Goal: Check status: Check status

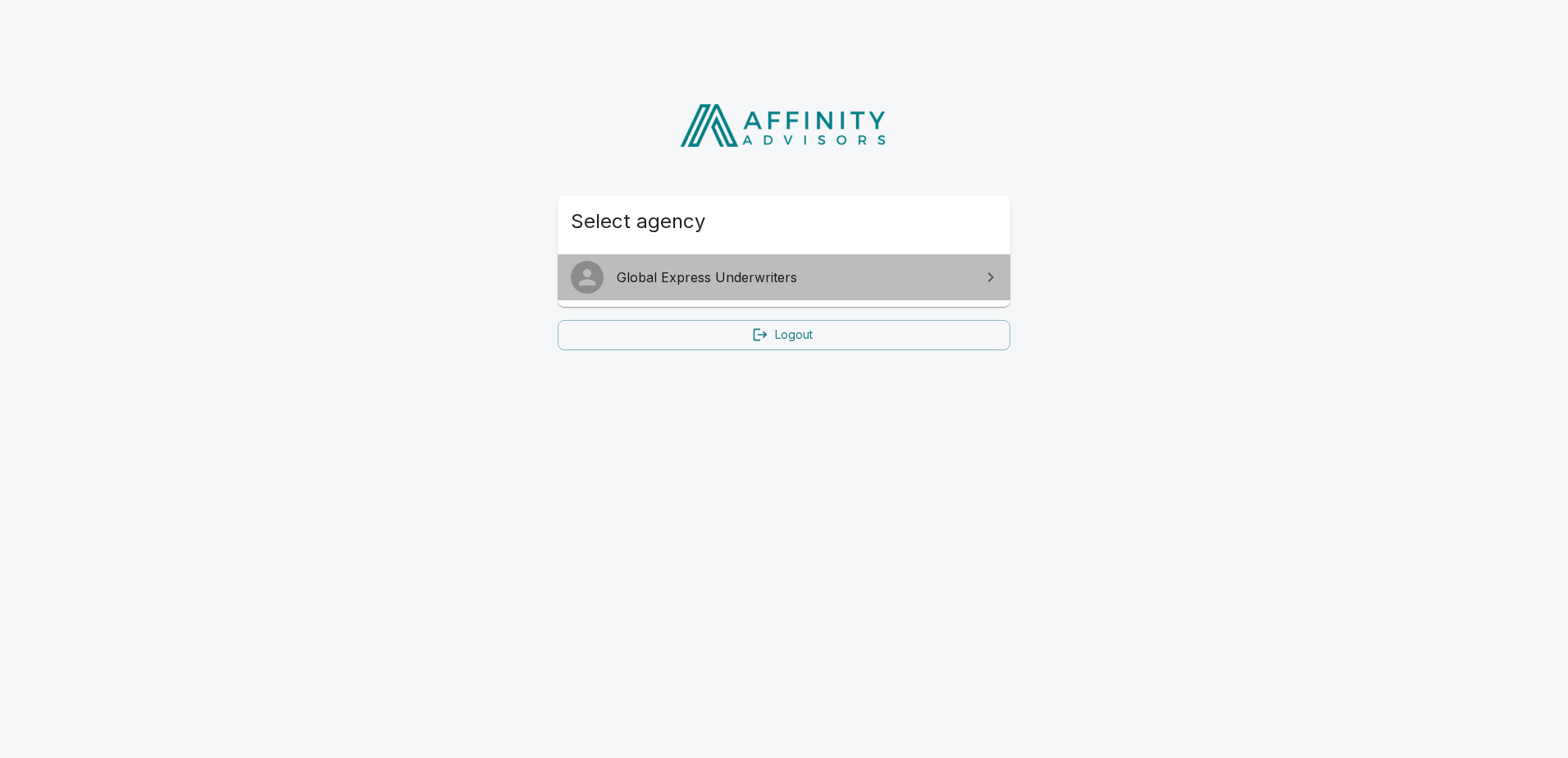
click at [712, 280] on span "Global Express Underwriters" at bounding box center [793, 277] width 354 height 20
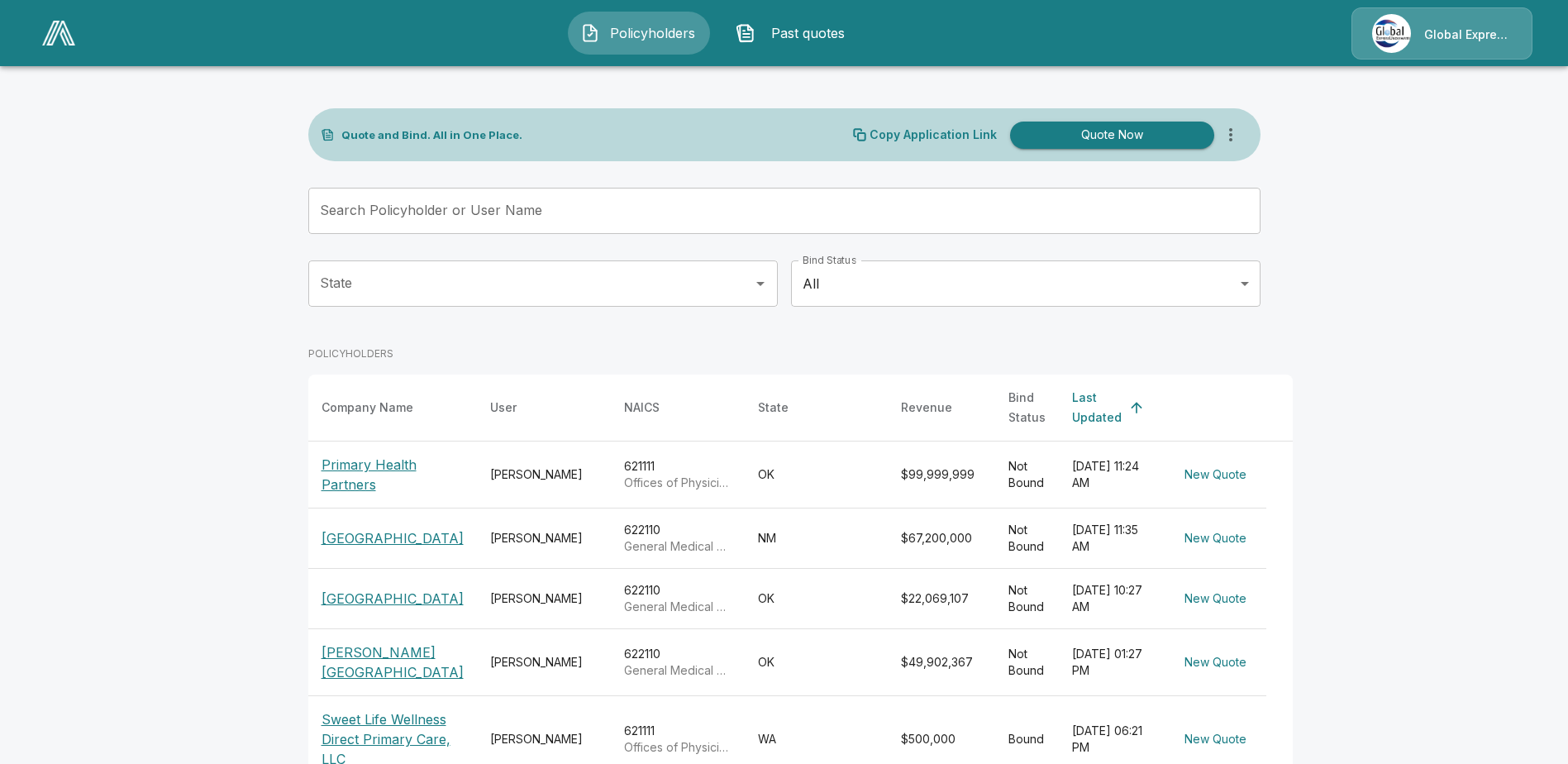
click at [375, 599] on p "[GEOGRAPHIC_DATA]" at bounding box center [393, 598] width 143 height 20
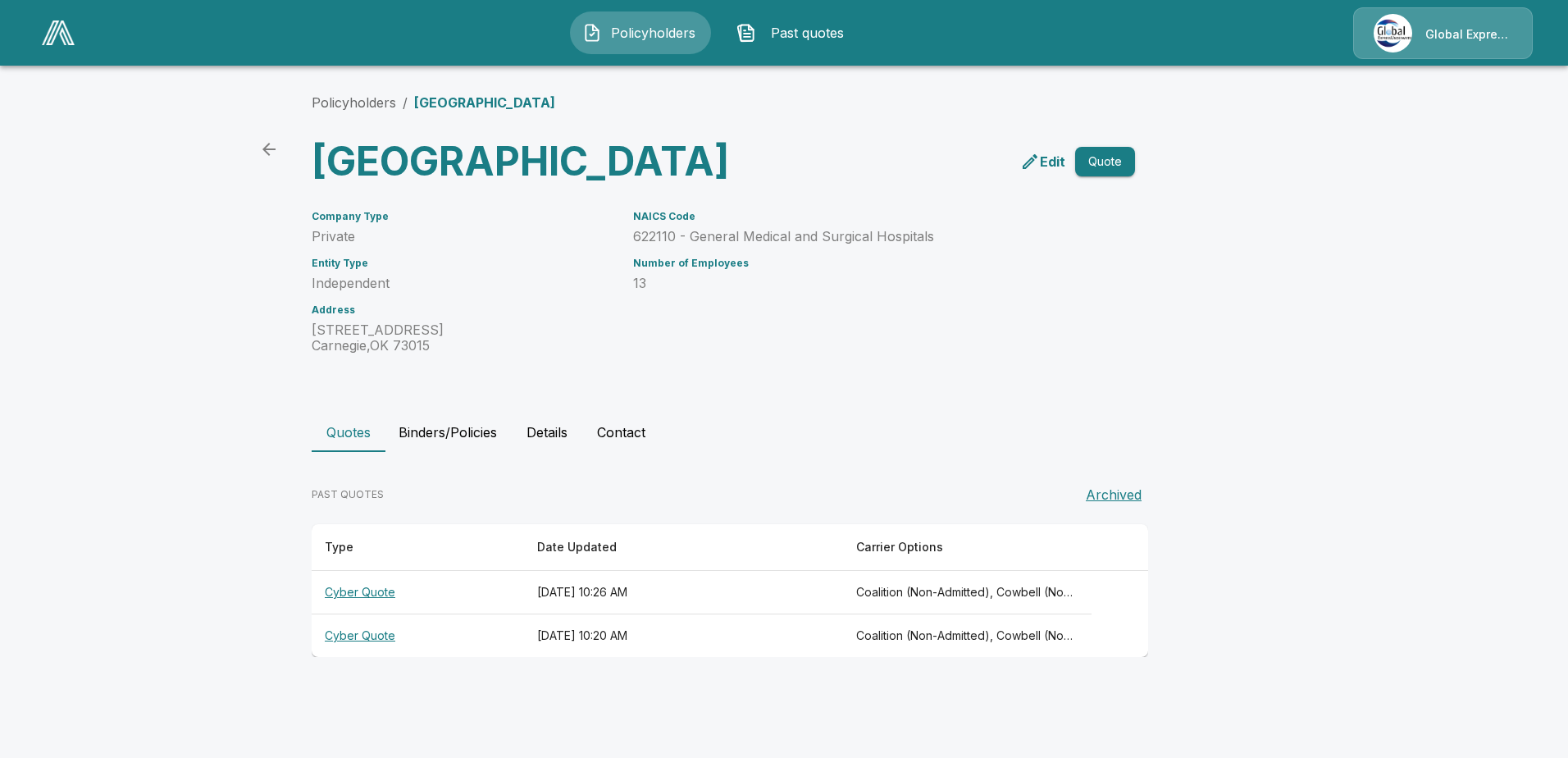
click at [345, 615] on th "Cyber Quote" at bounding box center [418, 592] width 212 height 43
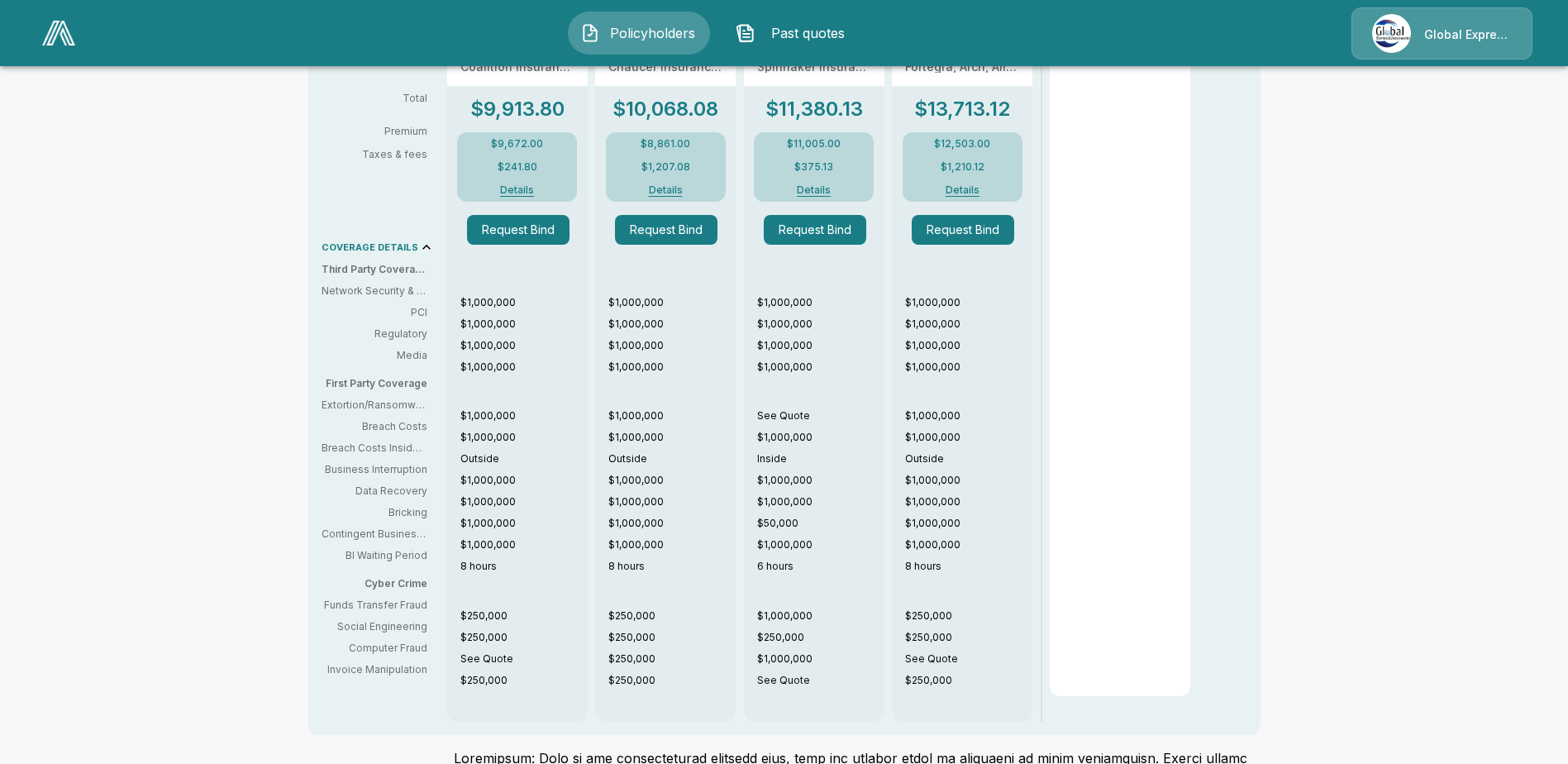
scroll to position [744, 0]
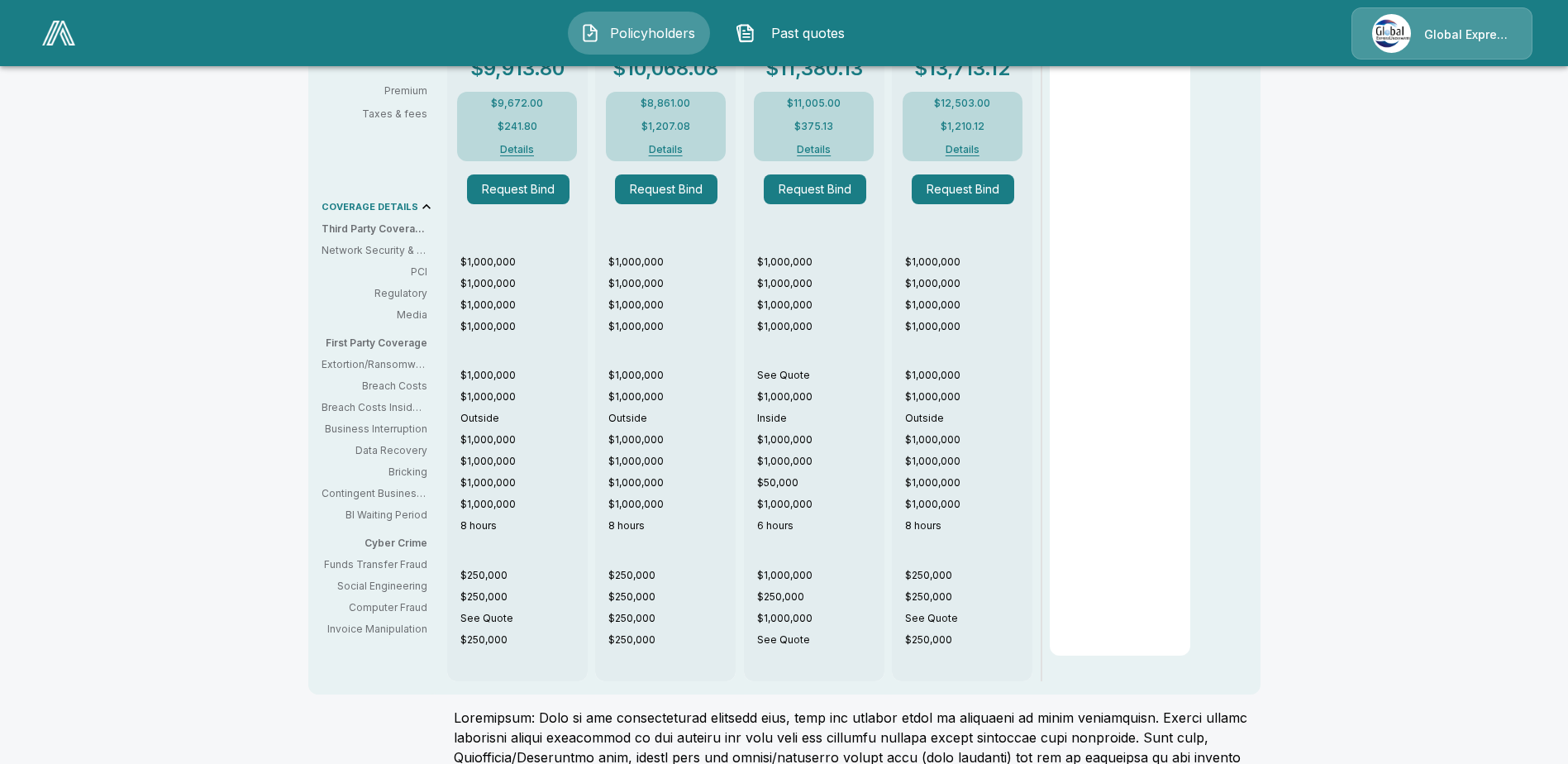
click at [420, 209] on icon at bounding box center [426, 206] width 16 height 16
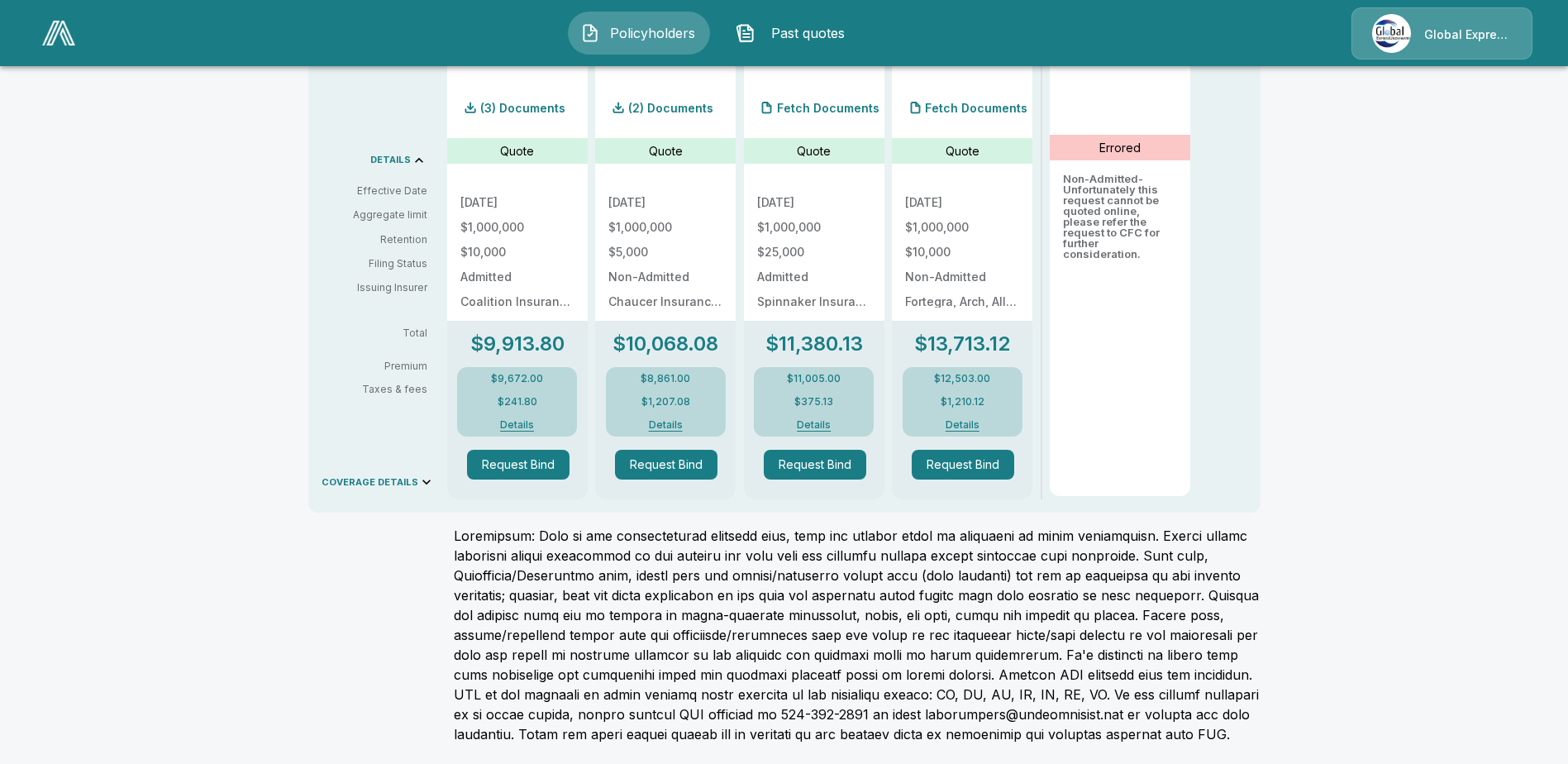
scroll to position [479, 0]
click at [411, 155] on p "DETAILS" at bounding box center [391, 159] width 40 height 9
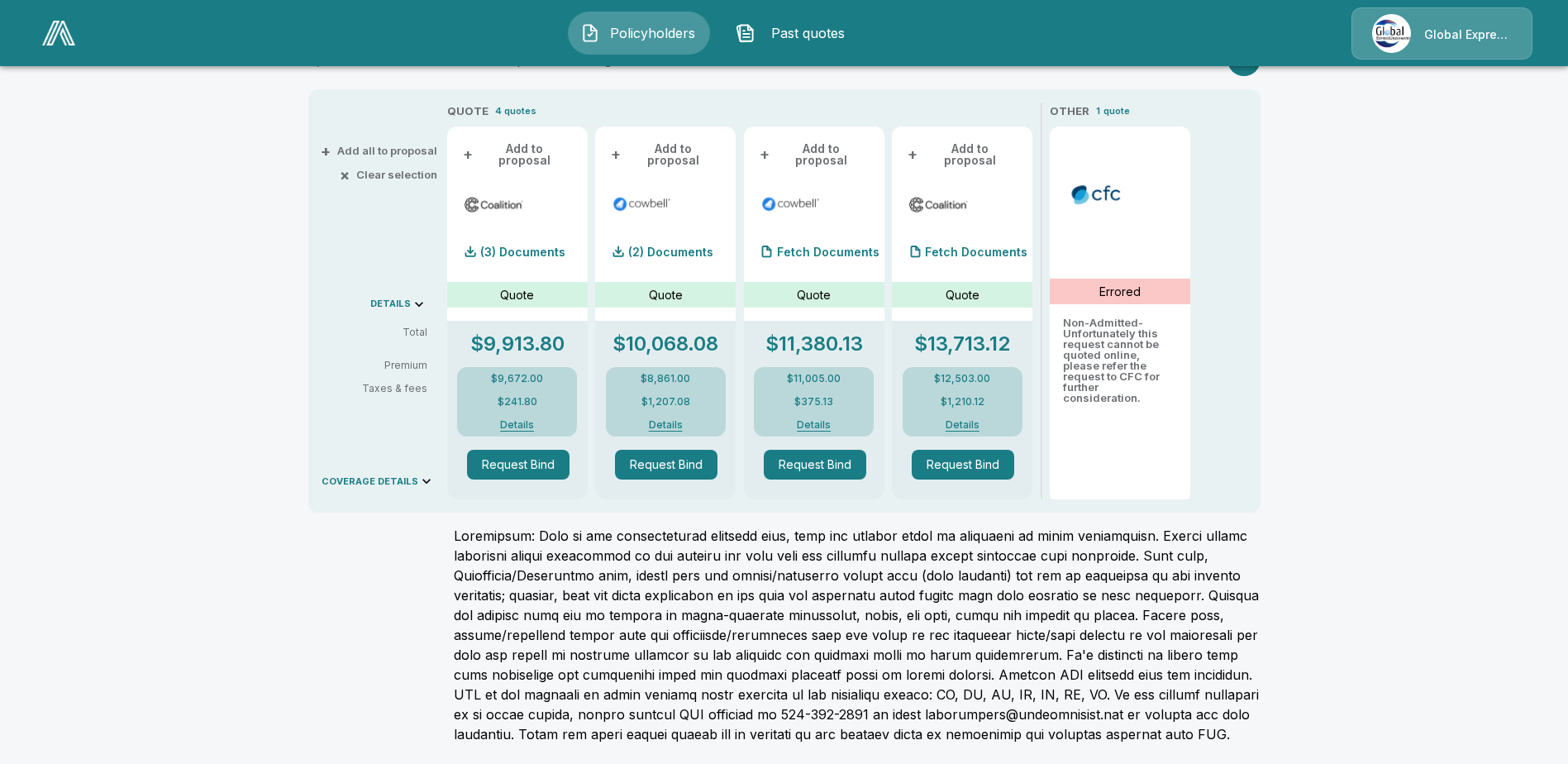
scroll to position [335, 0]
click at [415, 477] on p "COVERAGE DETAILS" at bounding box center [370, 481] width 96 height 9
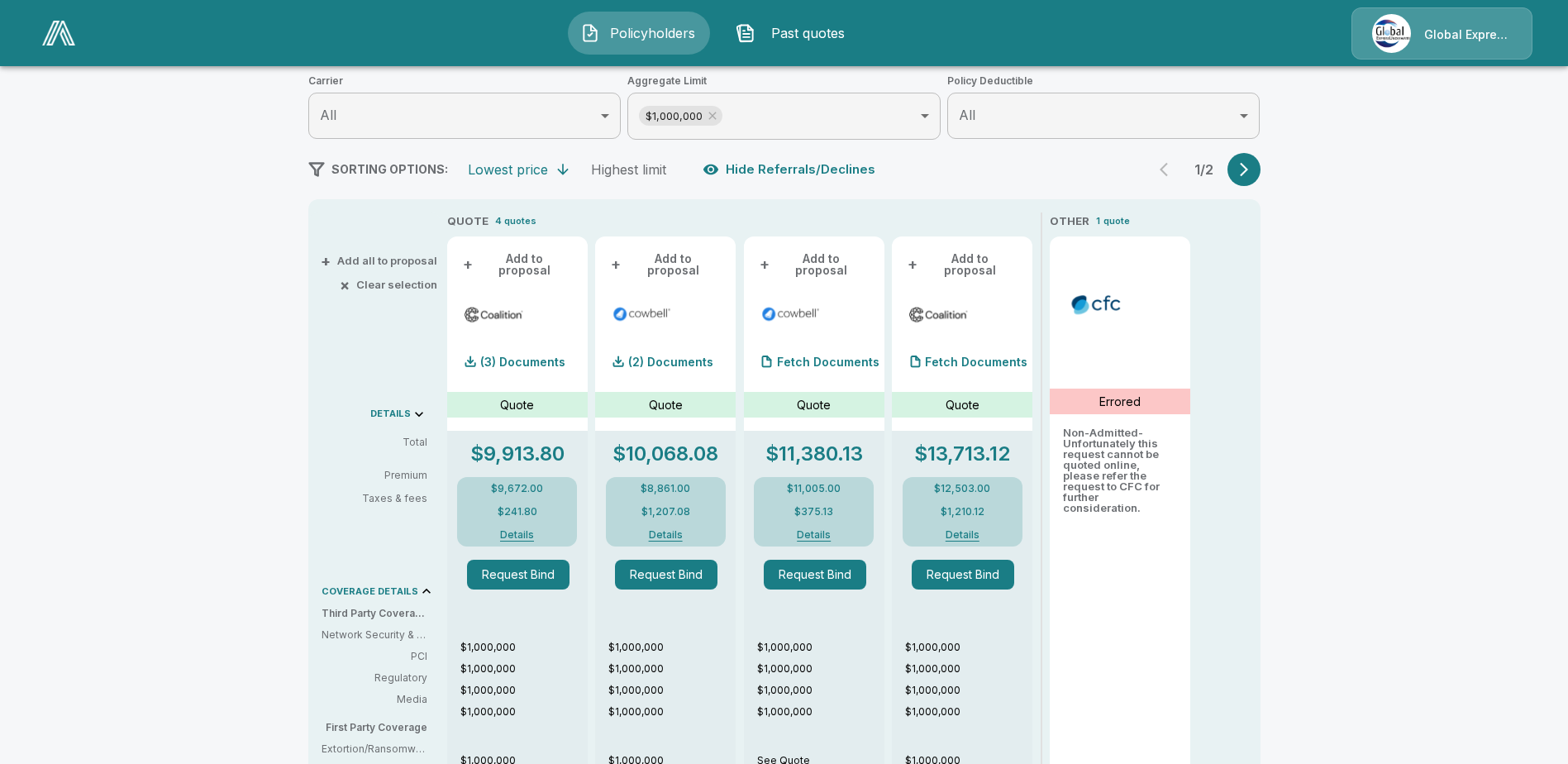
scroll to position [148, 0]
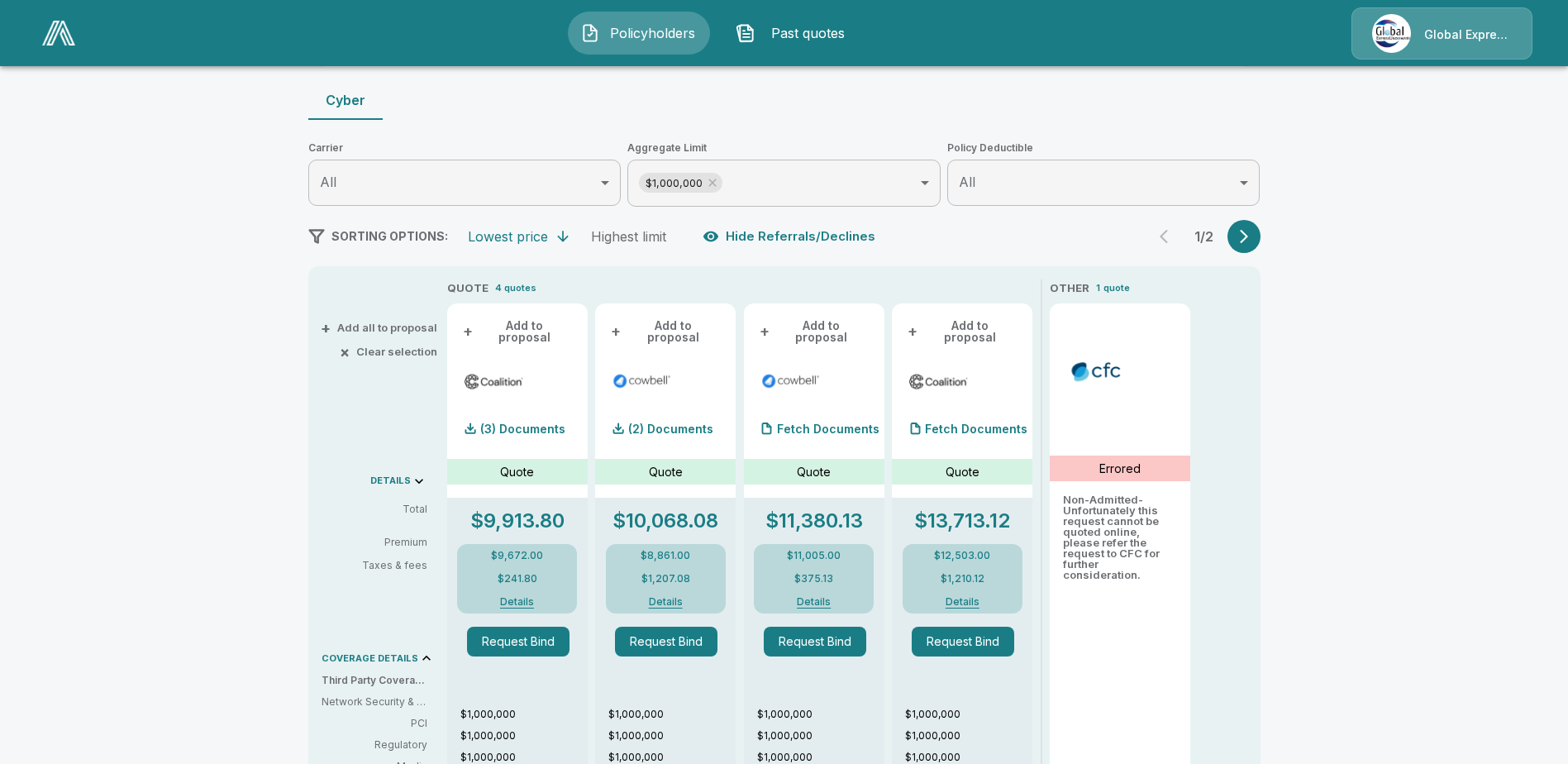
click at [534, 463] on p "Quote" at bounding box center [516, 472] width 34 height 17
click at [1252, 239] on icon "button" at bounding box center [1243, 236] width 16 height 16
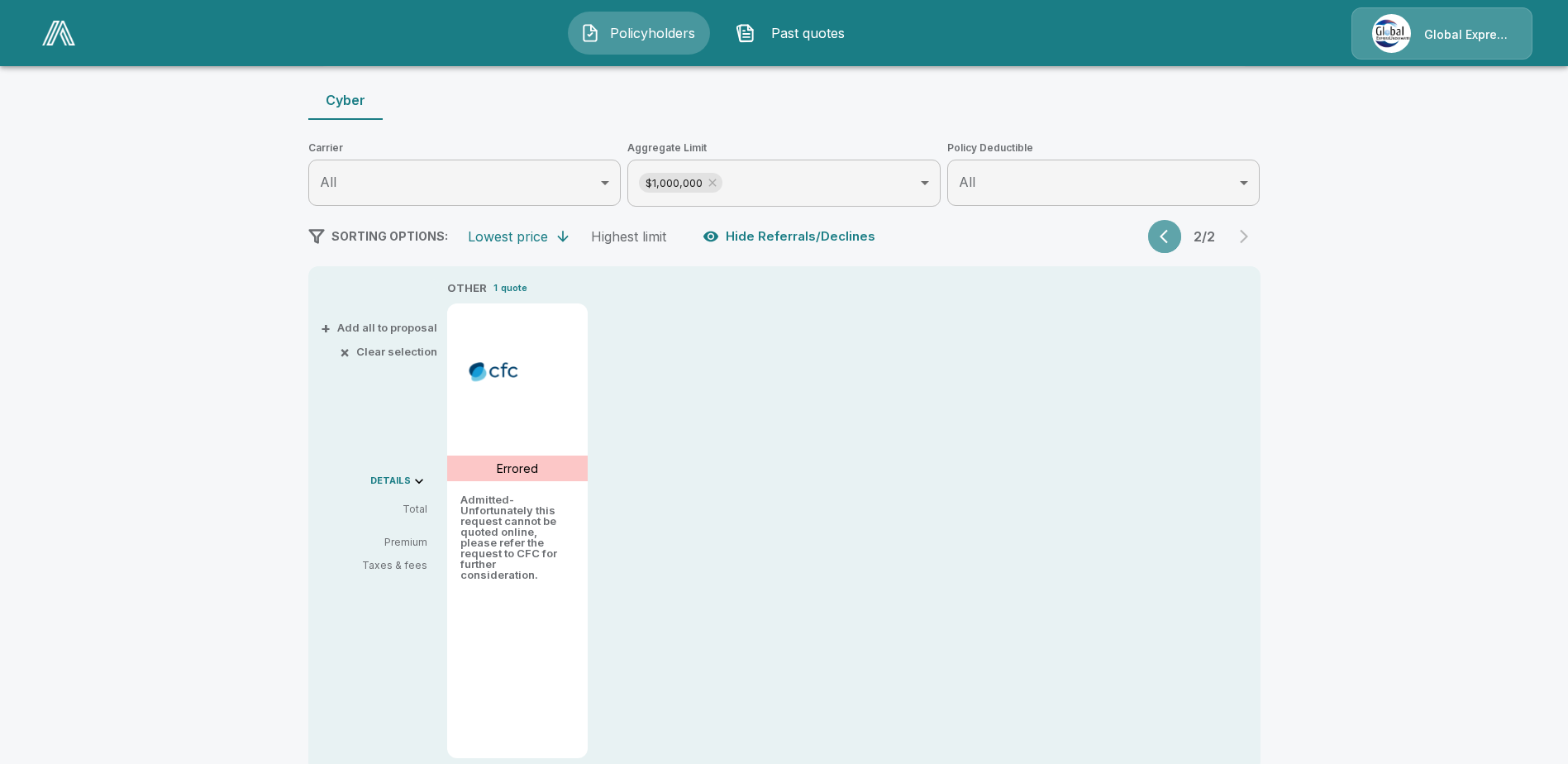
click at [1170, 235] on icon "button" at bounding box center [1167, 236] width 16 height 16
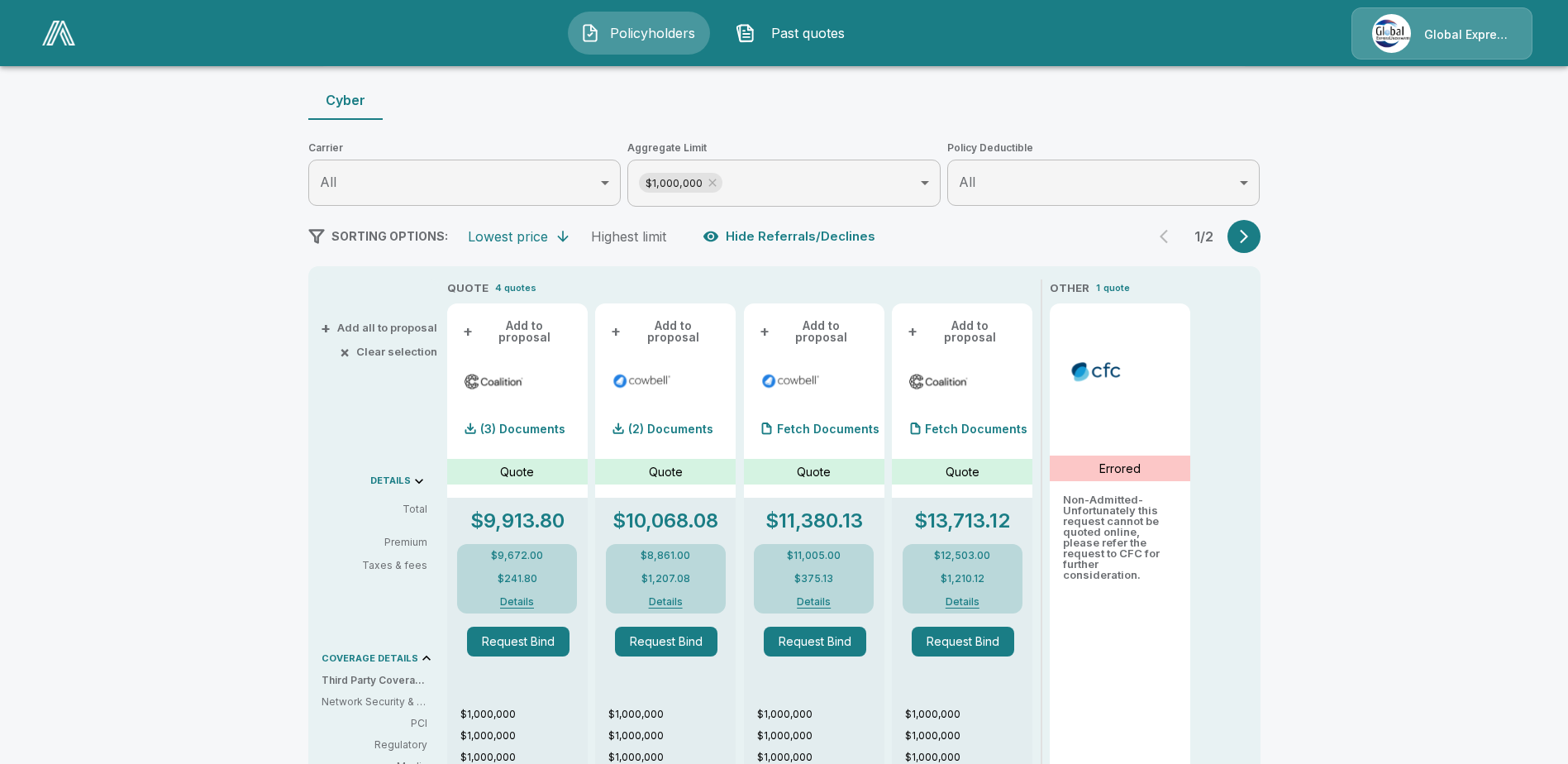
click at [967, 463] on p "Quote" at bounding box center [962, 472] width 34 height 17
click at [955, 423] on p "Fetch Documents" at bounding box center [976, 429] width 102 height 12
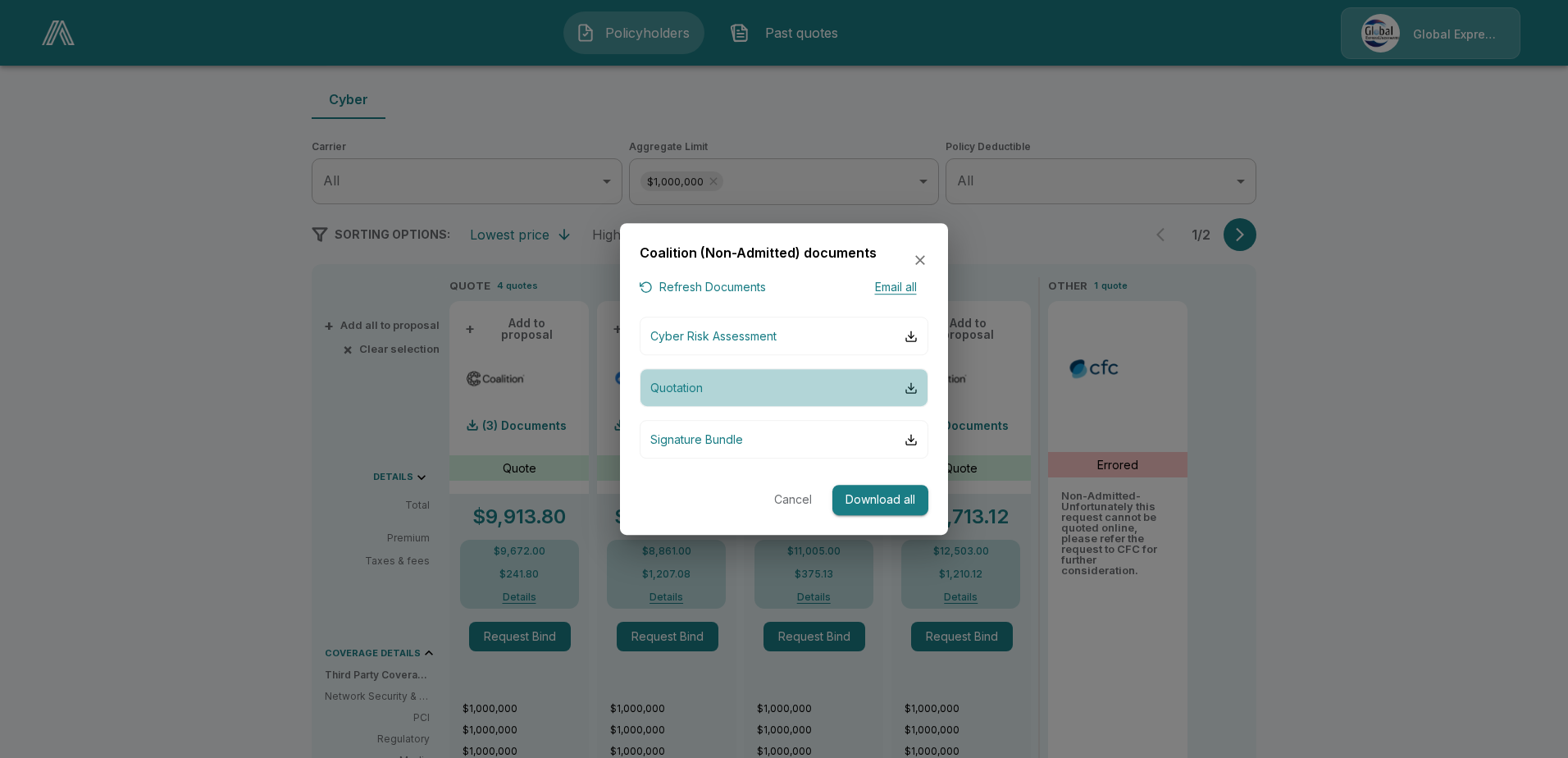
click at [698, 392] on p "Quotation" at bounding box center [677, 388] width 53 height 17
click at [794, 499] on button "Cancel" at bounding box center [793, 500] width 53 height 31
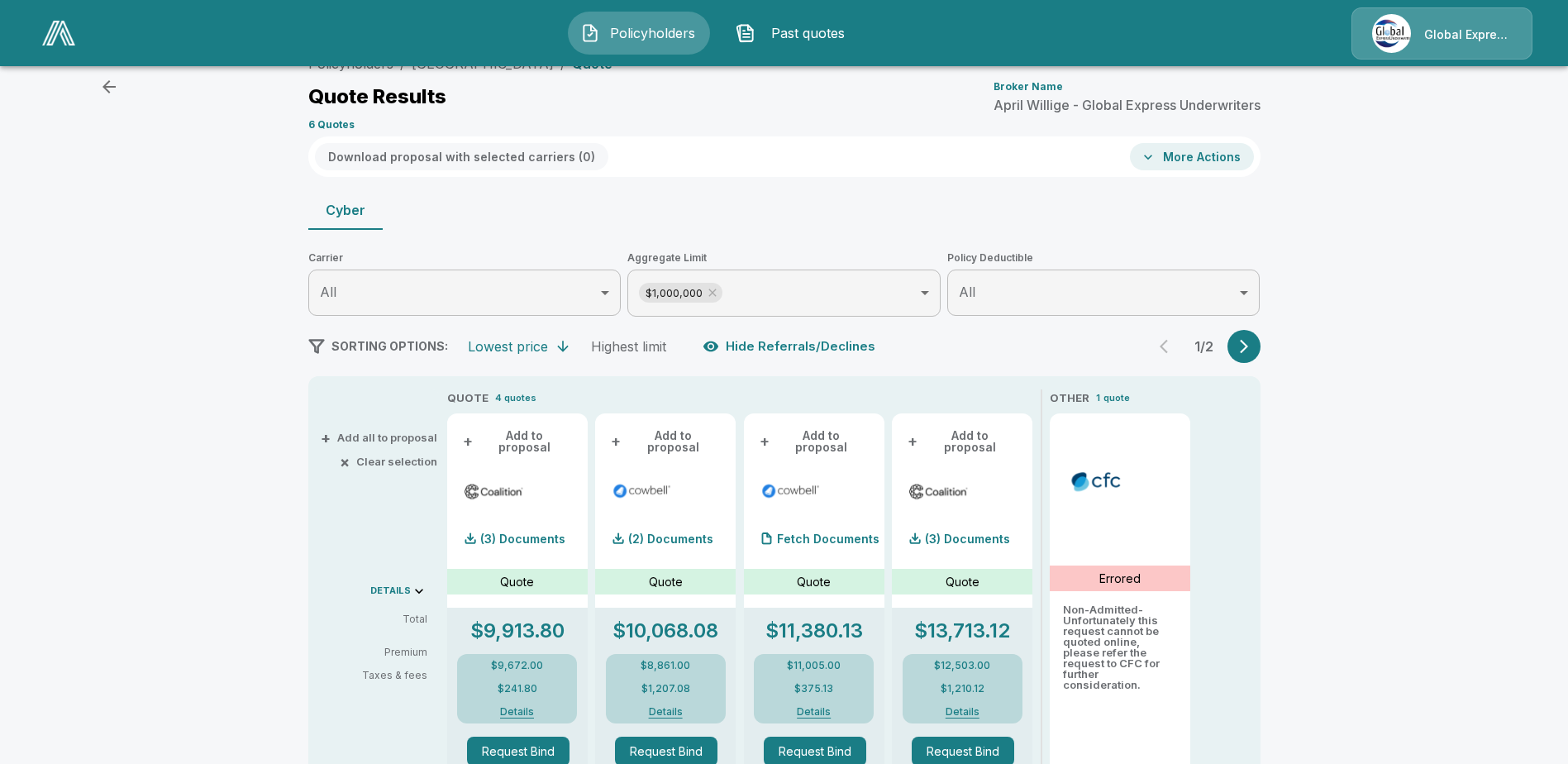
scroll to position [0, 0]
